Goal: Transaction & Acquisition: Purchase product/service

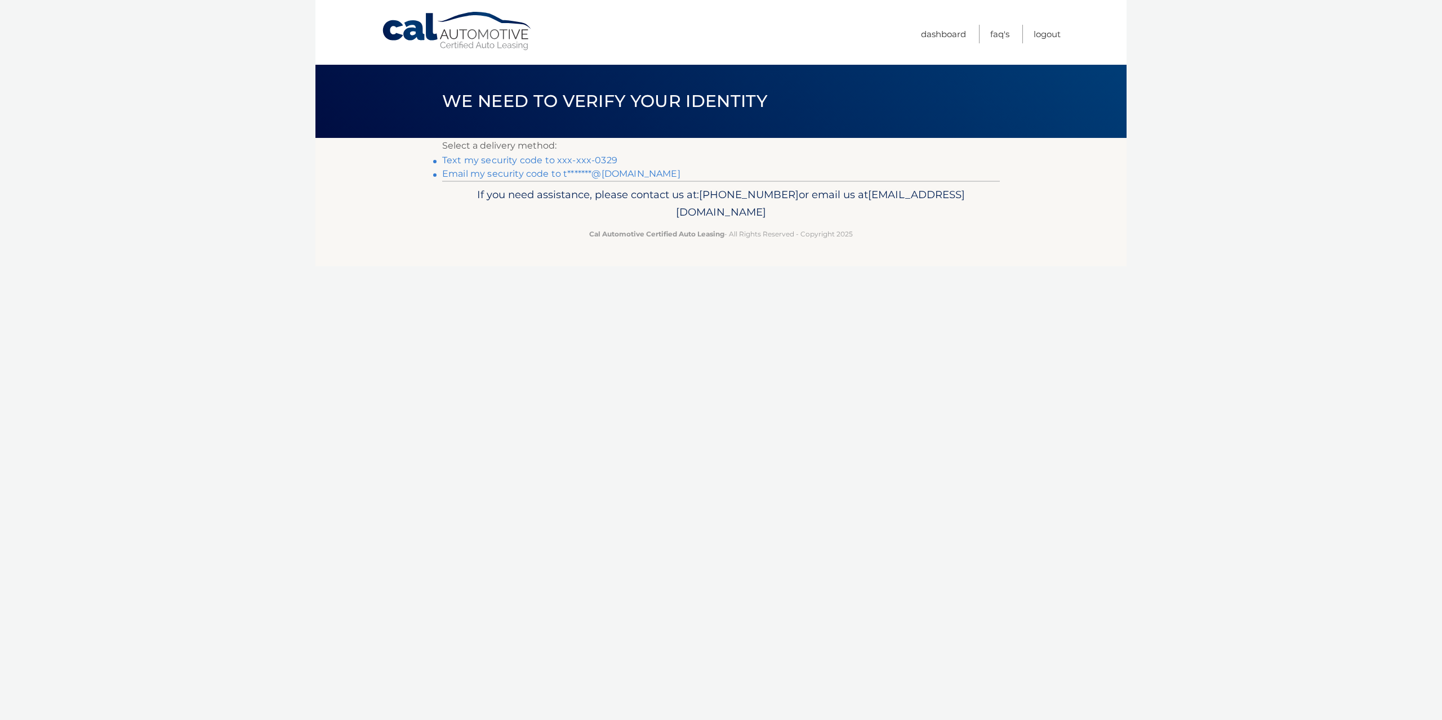
click at [555, 159] on link "Text my security code to xxx-xxx-0329" at bounding box center [529, 160] width 175 height 11
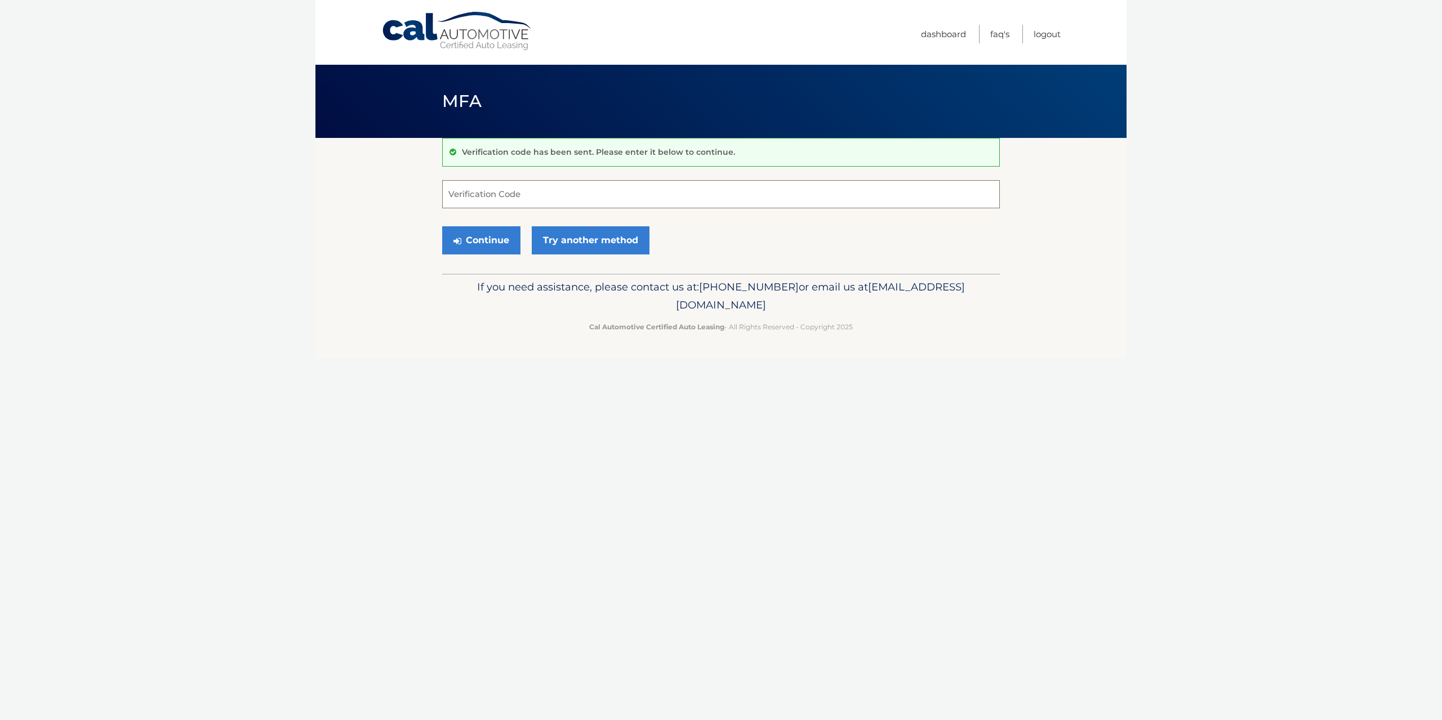
click at [524, 203] on input "Verification Code" at bounding box center [721, 194] width 558 height 28
type input "197233"
click at [493, 245] on button "Continue" at bounding box center [481, 240] width 78 height 28
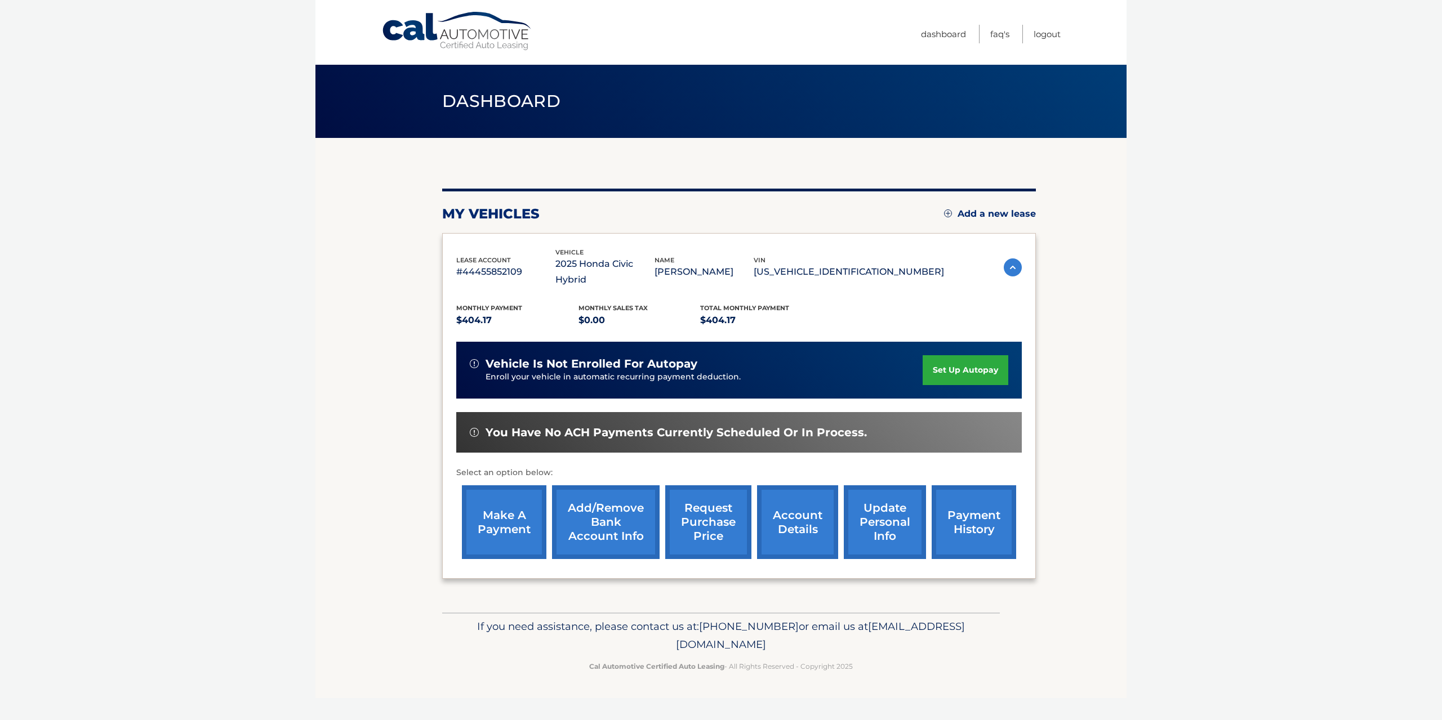
click at [519, 503] on link "make a payment" at bounding box center [504, 522] width 84 height 74
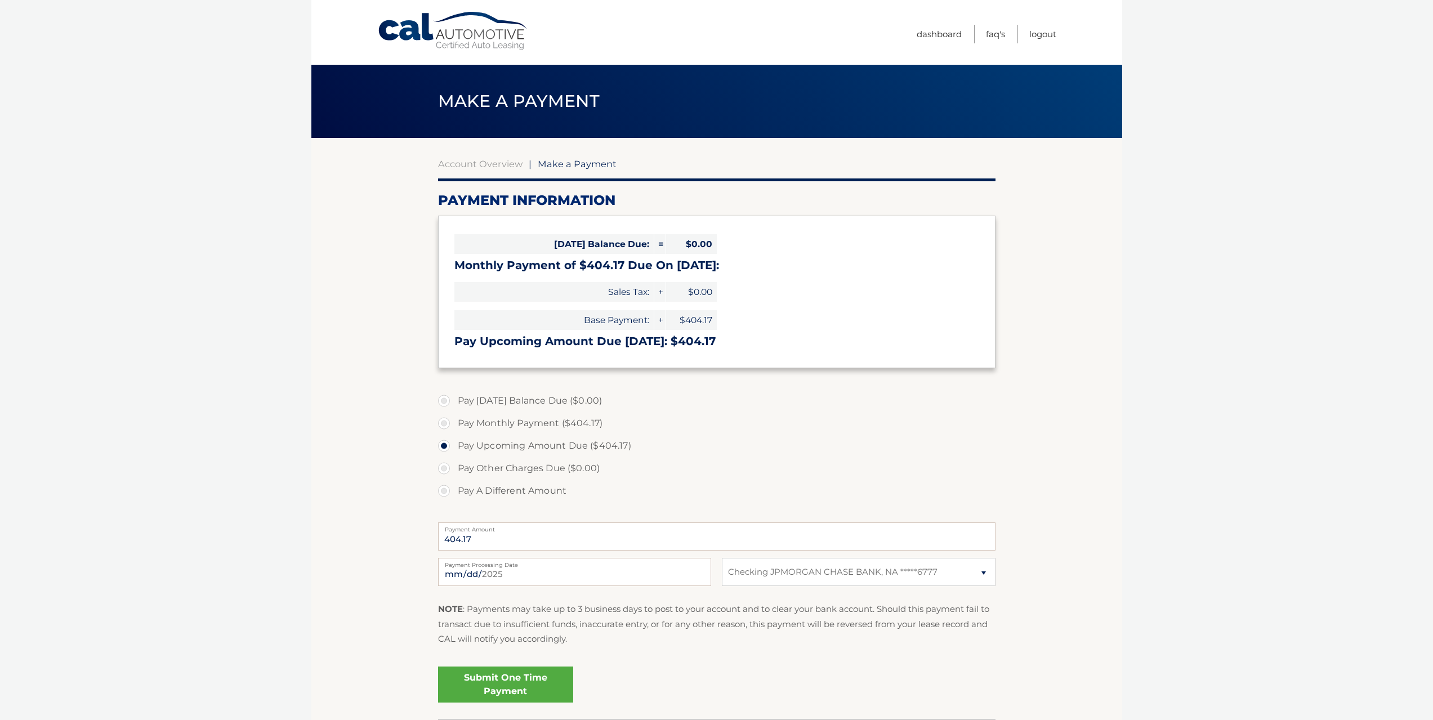
select select "Zjk1MzZjOGYtOTQ4ZC00OGYyLThiYmQtMDJlZTUwZGQwMzYx"
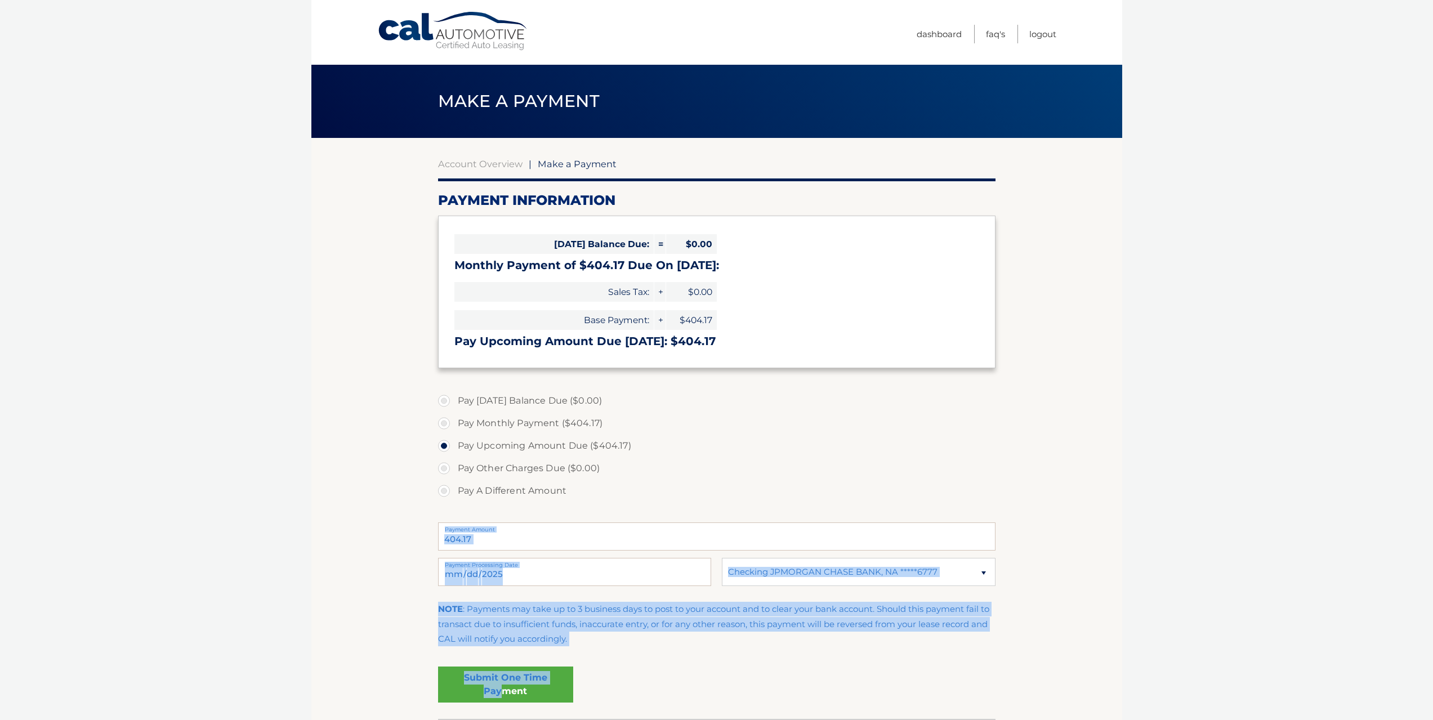
drag, startPoint x: 504, startPoint y: 690, endPoint x: 605, endPoint y: 501, distance: 213.9
click at [605, 501] on fieldset "Pay [DATE] Balance Due ($0.00) Pay Monthly Payment ($404.17) Pay Upcoming Amoun…" at bounding box center [717, 552] width 558 height 333
click at [500, 687] on link "Submit One Time Payment" at bounding box center [505, 685] width 135 height 36
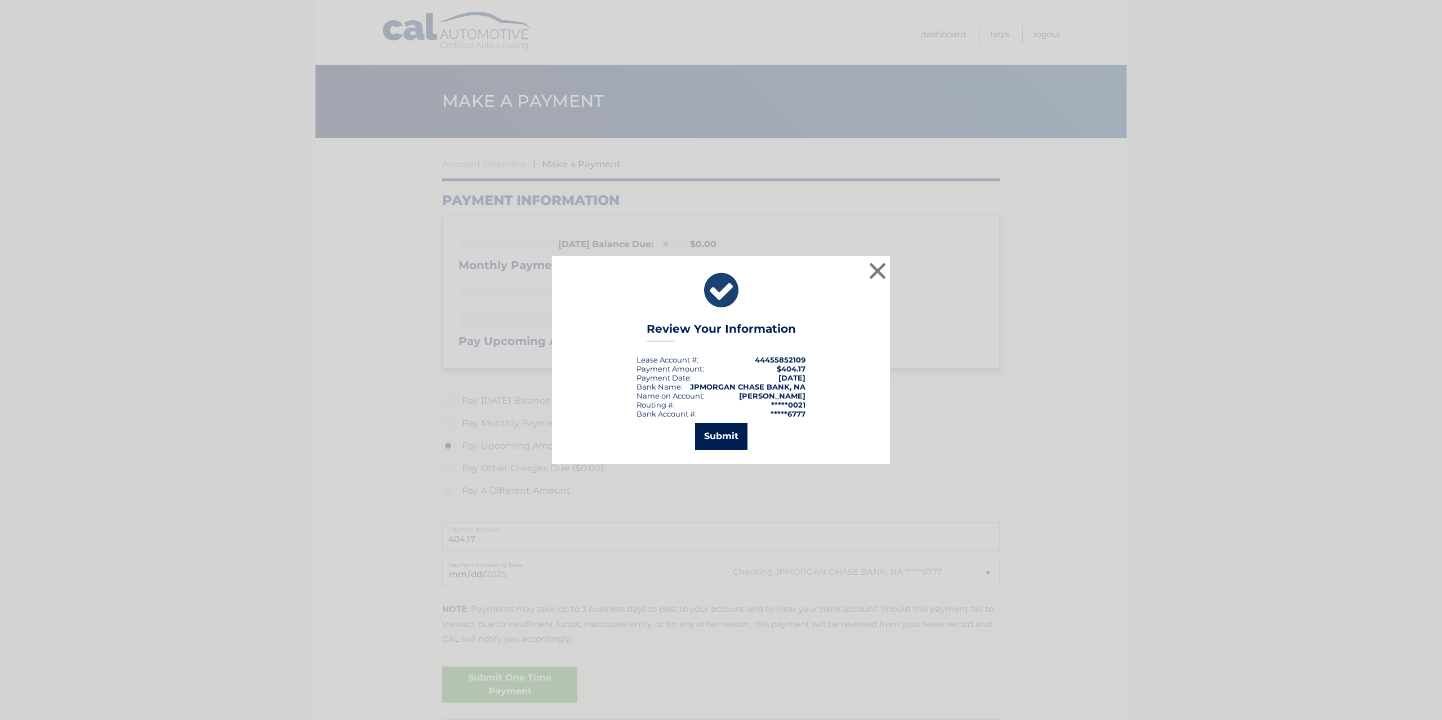
click at [723, 444] on button "Submit" at bounding box center [721, 436] width 52 height 27
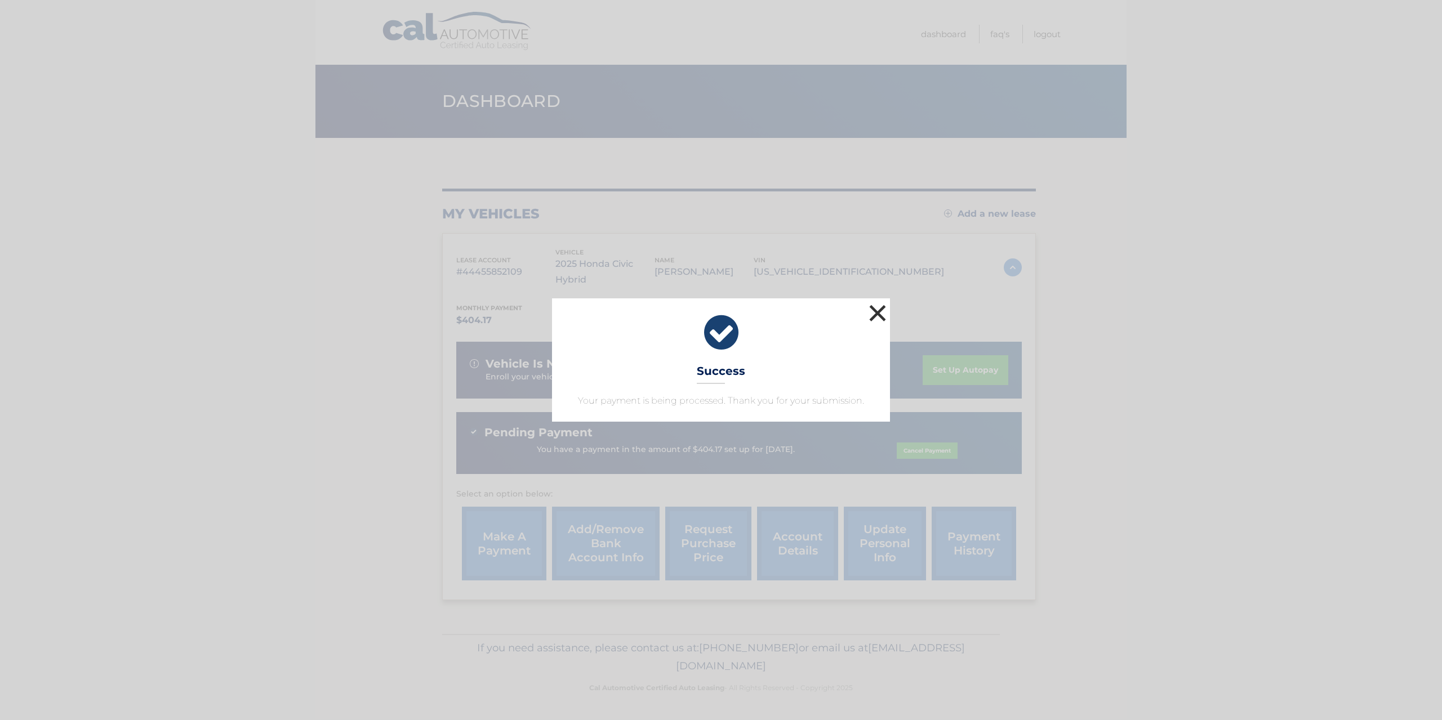
click at [883, 310] on button "×" at bounding box center [877, 313] width 23 height 23
